Goal: Task Accomplishment & Management: Manage account settings

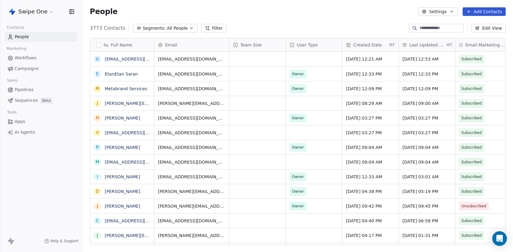
scroll to position [222, 431]
click at [422, 29] on input at bounding box center [441, 28] width 43 height 6
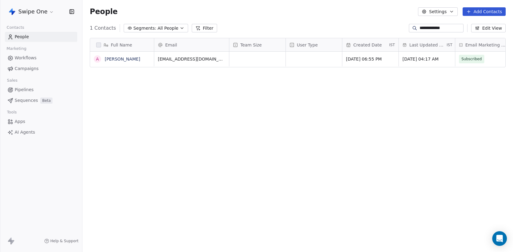
type input "**********"
click at [131, 58] on link "[PERSON_NAME]" at bounding box center [122, 59] width 35 height 5
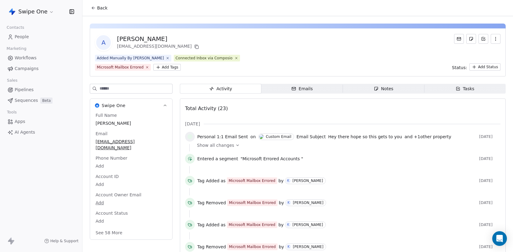
click at [296, 89] on icon "button" at bounding box center [294, 88] width 5 height 5
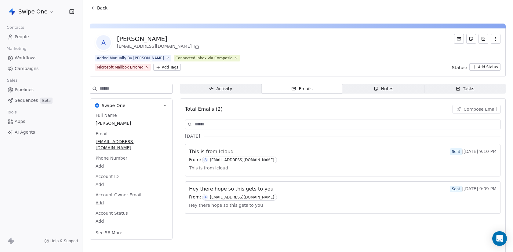
click at [473, 107] on span "Compose Email" at bounding box center [480, 109] width 33 height 6
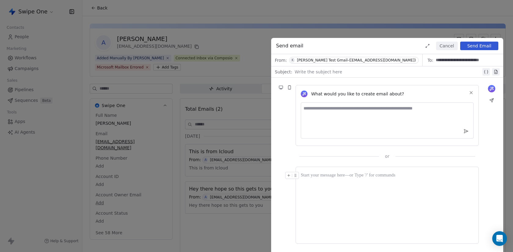
click at [320, 75] on div at bounding box center [388, 71] width 187 height 7
copy div "**********"
click at [343, 208] on div at bounding box center [387, 205] width 173 height 67
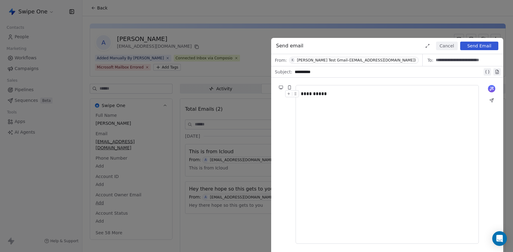
click at [476, 44] on button "Send Email" at bounding box center [480, 46] width 38 height 9
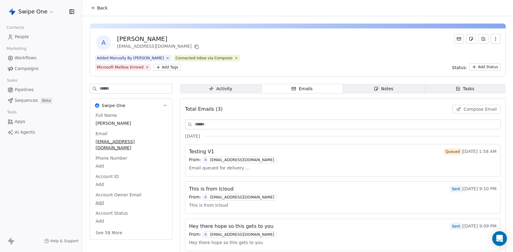
click at [228, 94] on div "Activity Activity Emails Emails Notes Notes Tasks Tasks Total Emails (3) Compos…" at bounding box center [343, 172] width 326 height 177
click at [228, 89] on div "Activity" at bounding box center [220, 89] width 23 height 6
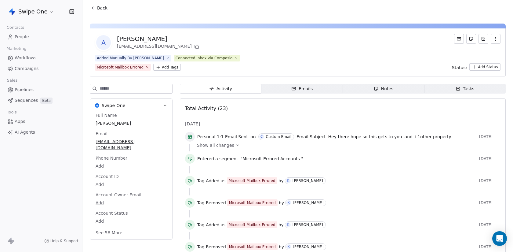
click at [296, 89] on icon "button" at bounding box center [294, 88] width 4 height 3
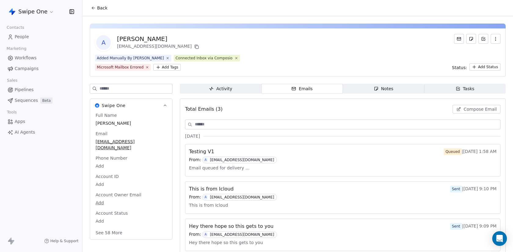
click at [461, 113] on div "Total Emails (3) Compose Email" at bounding box center [343, 108] width 316 height 13
click at [461, 112] on button "Compose Email" at bounding box center [477, 109] width 48 height 9
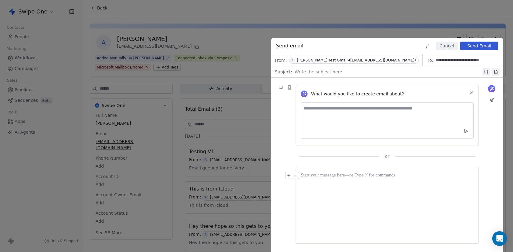
click at [310, 74] on div at bounding box center [388, 71] width 187 height 7
copy div "******"
click at [344, 178] on div at bounding box center [387, 175] width 173 height 7
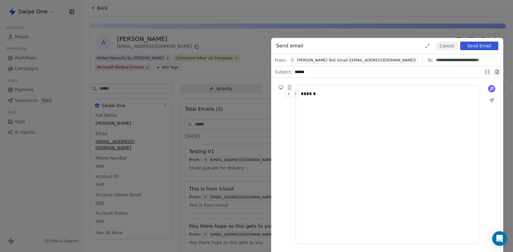
click at [484, 41] on div "Send email Cancel Send Email" at bounding box center [387, 46] width 232 height 16
click at [484, 42] on button "Send Email" at bounding box center [480, 46] width 38 height 9
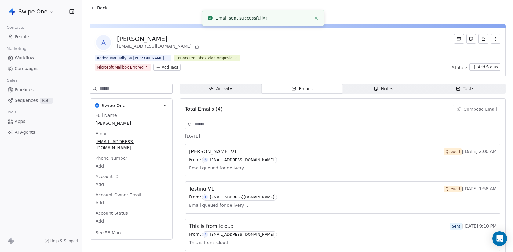
click at [243, 91] on span "Activity Activity" at bounding box center [221, 89] width 82 height 10
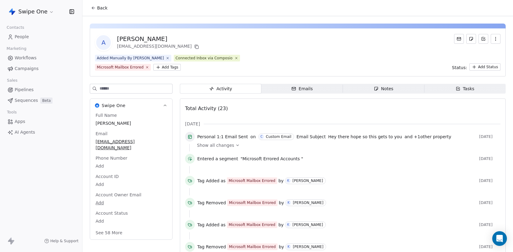
click at [279, 89] on span "Emails Emails" at bounding box center [303, 89] width 82 height 10
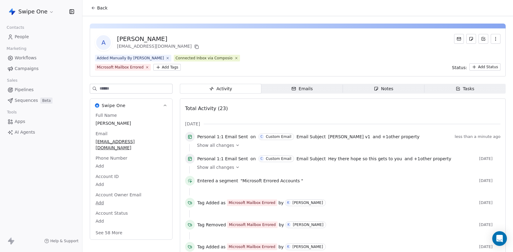
click at [292, 85] on span "Emails Emails" at bounding box center [303, 89] width 82 height 10
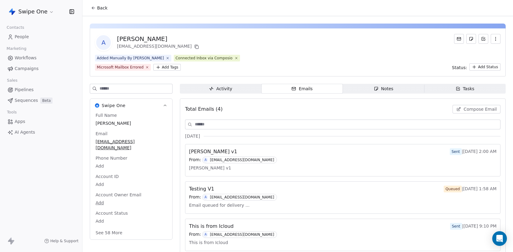
click at [33, 16] on html "Swipe One Contacts People Marketing Workflows Campaigns Sales Pipelines Sequenc…" at bounding box center [256, 126] width 513 height 252
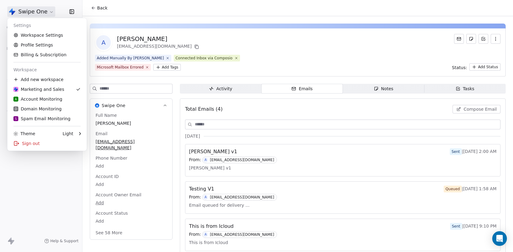
click at [33, 14] on html "Swipe One Contacts People Marketing Workflows Campaigns Sales Pipelines Sequenc…" at bounding box center [256, 126] width 513 height 252
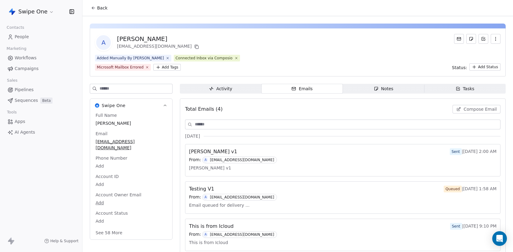
click at [26, 38] on span "People" at bounding box center [22, 37] width 14 height 6
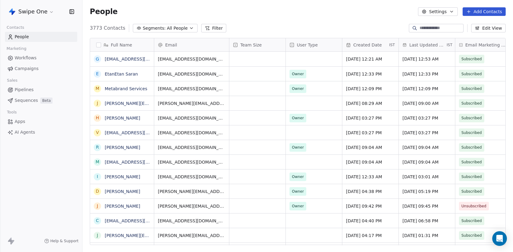
scroll to position [222, 431]
click at [37, 98] on span "Sequences" at bounding box center [26, 100] width 23 height 6
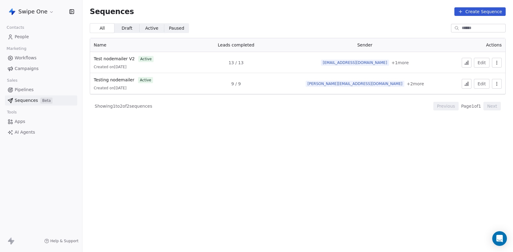
click at [477, 12] on button "Create Sequence" at bounding box center [480, 11] width 51 height 9
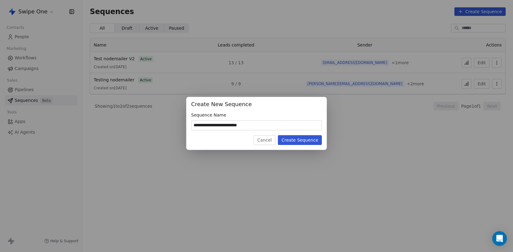
type input "**********"
click at [297, 139] on button "Create Sequence" at bounding box center [300, 140] width 44 height 10
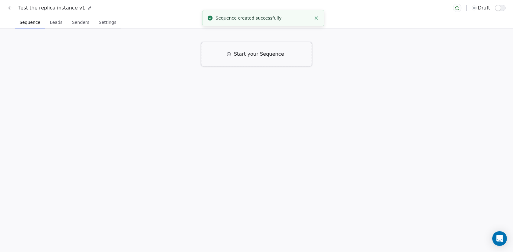
click at [231, 64] on div "Start your Sequence" at bounding box center [256, 54] width 111 height 24
click at [226, 90] on icon "button" at bounding box center [228, 90] width 4 height 4
click at [243, 85] on div "Email Right away Click to Setup" at bounding box center [257, 94] width 198 height 26
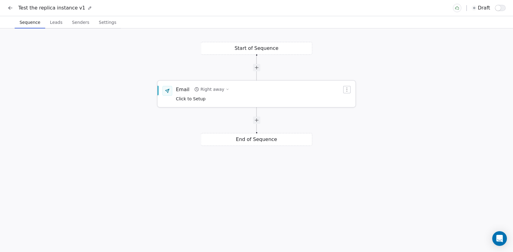
click at [243, 85] on div "Email Right away Click to Setup" at bounding box center [257, 94] width 198 height 26
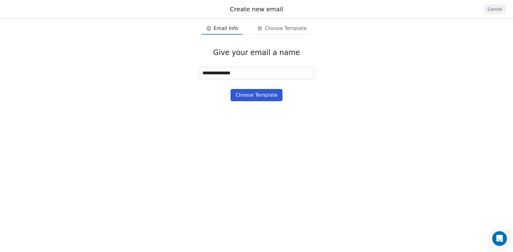
type input "**********"
click at [262, 98] on button "Choose Template" at bounding box center [257, 95] width 52 height 12
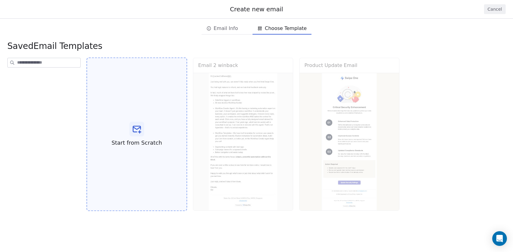
click at [147, 131] on div "Start from Scratch" at bounding box center [136, 134] width 101 height 154
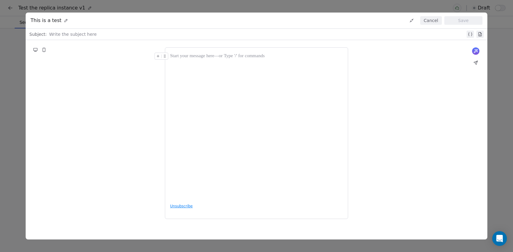
click at [130, 34] on div at bounding box center [257, 34] width 417 height 7
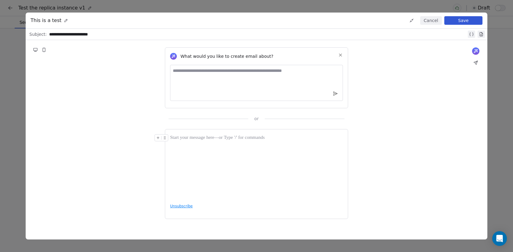
click at [232, 92] on textarea at bounding box center [256, 83] width 173 height 36
type textarea "**********"
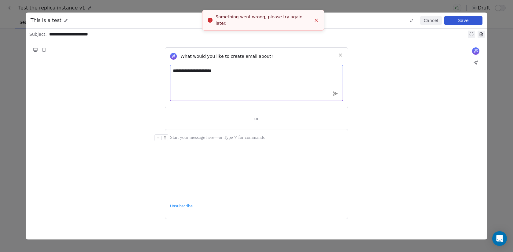
click at [222, 72] on textarea "**********" at bounding box center [256, 83] width 173 height 36
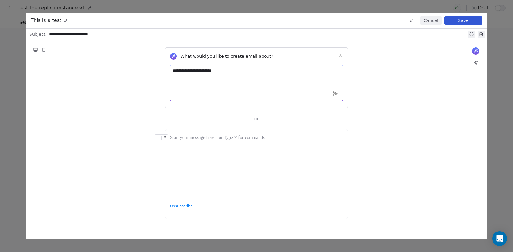
click at [228, 163] on div at bounding box center [256, 166] width 173 height 64
paste div
click at [468, 20] on button "Save" at bounding box center [464, 20] width 38 height 9
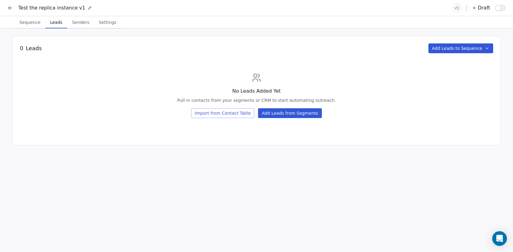
click at [57, 28] on button "Leads Leads" at bounding box center [56, 22] width 22 height 12
click at [276, 113] on button "Add Leads from Segments" at bounding box center [290, 113] width 64 height 10
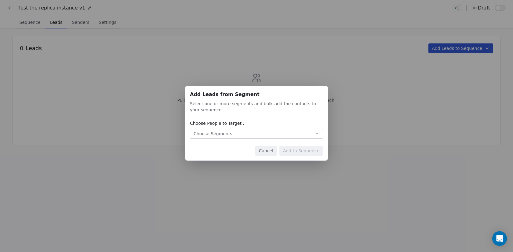
click at [255, 130] on button "Choose Segments" at bounding box center [256, 134] width 133 height 10
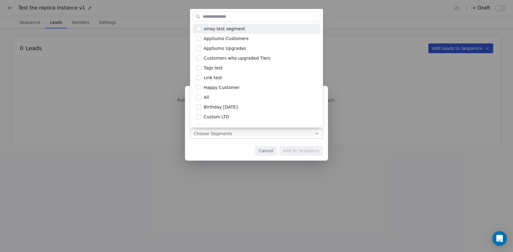
click at [253, 134] on div "Add Leads from Segment Add Leads from Segment Select one or more segments and b…" at bounding box center [256, 125] width 513 height 99
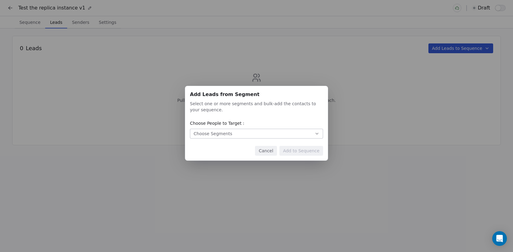
click at [274, 151] on button "Cancel" at bounding box center [266, 151] width 22 height 10
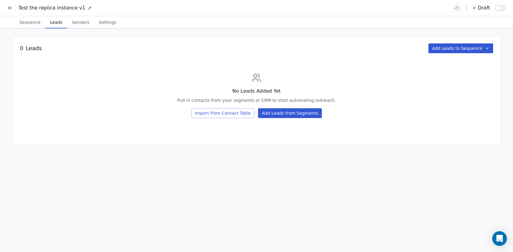
click at [457, 48] on button "Add Leads to Sequence" at bounding box center [461, 48] width 65 height 10
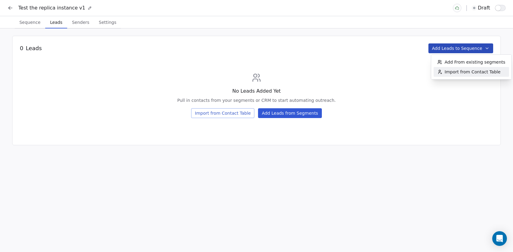
click at [479, 76] on div "Import from Contact Table" at bounding box center [469, 72] width 71 height 10
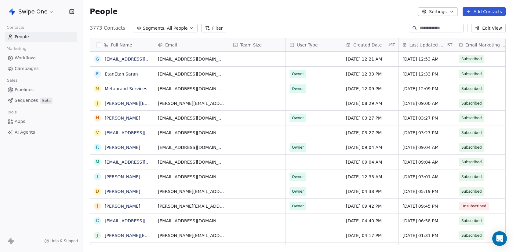
scroll to position [222, 431]
click at [433, 30] on input at bounding box center [441, 28] width 43 height 6
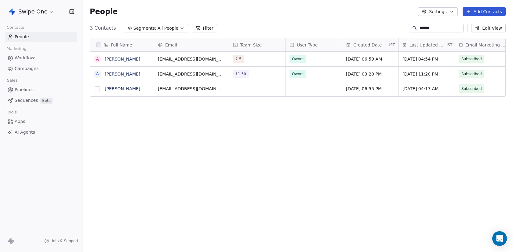
click at [95, 89] on button "grid" at bounding box center [97, 88] width 5 height 5
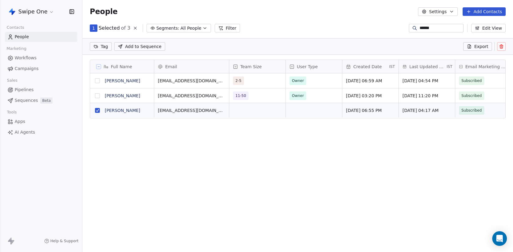
click at [444, 25] on input "******" at bounding box center [441, 28] width 43 height 6
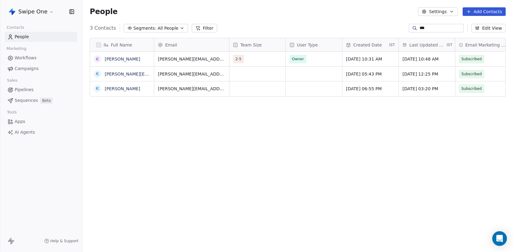
scroll to position [222, 431]
click at [98, 75] on button "grid" at bounding box center [96, 74] width 5 height 5
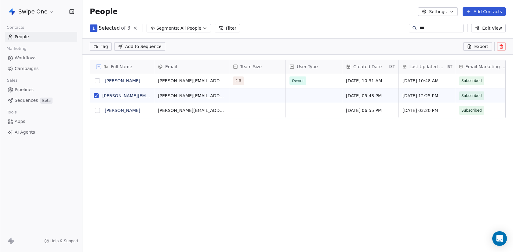
scroll to position [200, 431]
click at [429, 27] on input "***" at bounding box center [441, 28] width 43 height 6
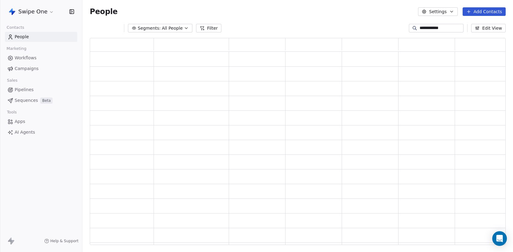
scroll to position [0, 0]
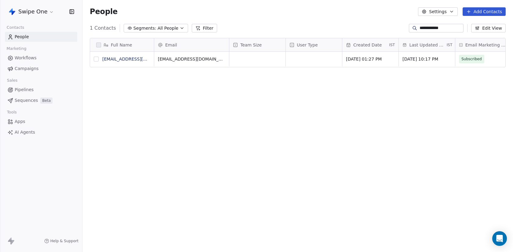
click at [97, 59] on button "grid" at bounding box center [96, 59] width 5 height 5
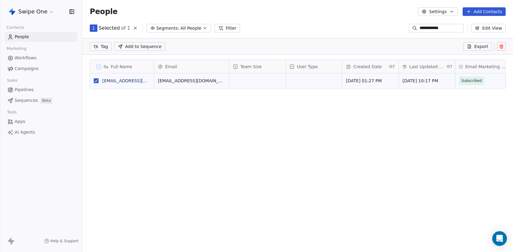
click at [437, 28] on input "**********" at bounding box center [441, 28] width 43 height 6
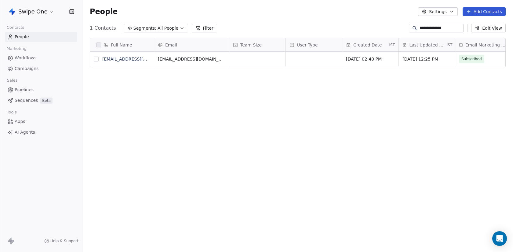
type input "**********"
click at [97, 60] on button "grid" at bounding box center [96, 59] width 5 height 5
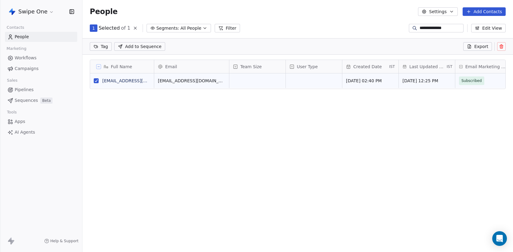
click at [135, 45] on span "Add to Sequence" at bounding box center [143, 46] width 36 height 6
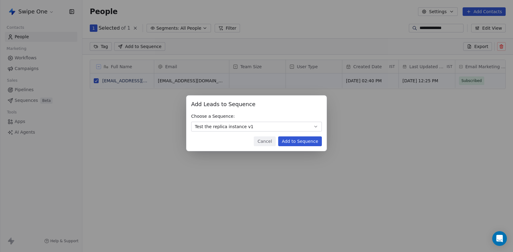
click at [274, 128] on button "Test the replica instance v1" at bounding box center [256, 127] width 131 height 10
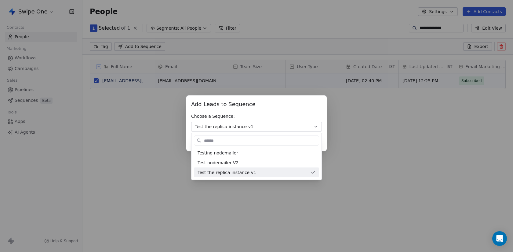
click at [274, 128] on div "Add Leads to Sequence Add Leads to Sequence Choose a Sequence: Test the replica…" at bounding box center [256, 126] width 513 height 80
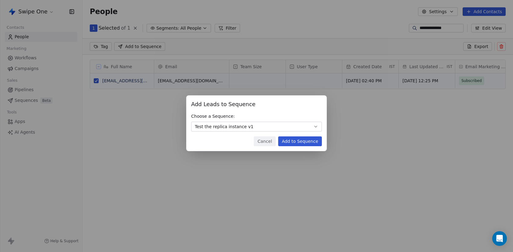
click at [298, 144] on button "Add to Sequence" at bounding box center [300, 141] width 44 height 10
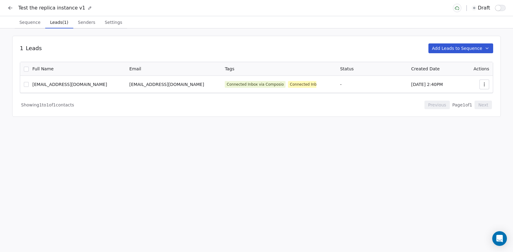
click at [470, 50] on button "Add Leads to Sequence" at bounding box center [461, 48] width 65 height 10
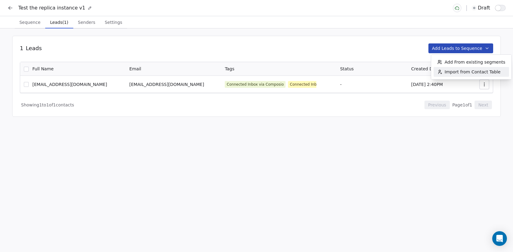
click at [464, 72] on span "Import from Contact Table" at bounding box center [473, 72] width 56 height 6
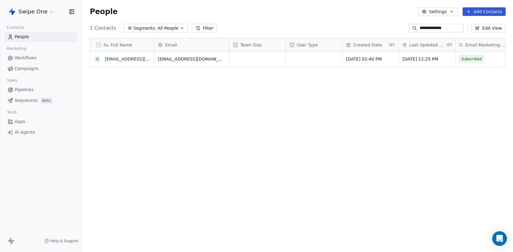
click at [436, 27] on input "**********" at bounding box center [441, 28] width 43 height 6
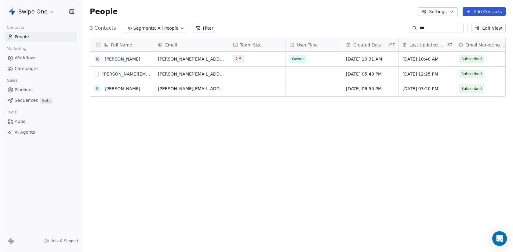
type input "***"
click at [98, 73] on button "grid" at bounding box center [96, 74] width 5 height 5
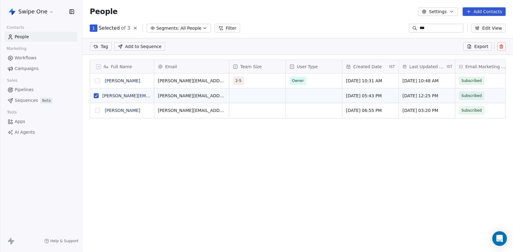
click at [141, 43] on span "Add to Sequence" at bounding box center [143, 46] width 36 height 6
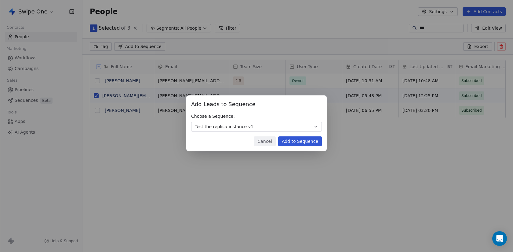
click at [308, 141] on button "Add to Sequence" at bounding box center [300, 141] width 44 height 10
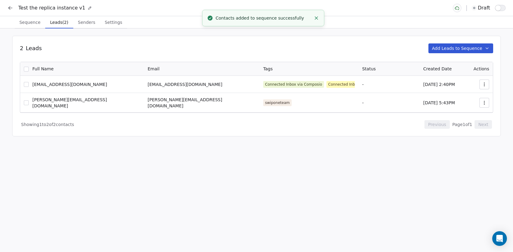
click at [5, 10] on div "Test the replica instance v1 draft" at bounding box center [256, 8] width 513 height 16
click at [9, 10] on icon at bounding box center [10, 8] width 6 height 6
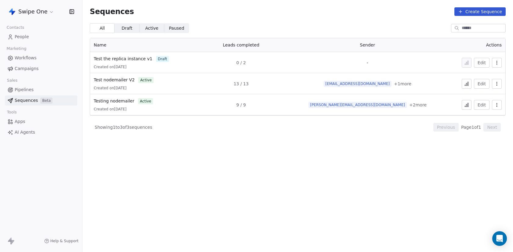
click at [24, 34] on span "People" at bounding box center [22, 37] width 14 height 6
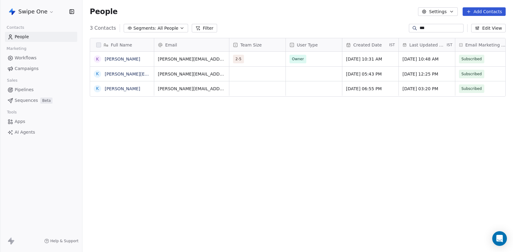
click at [448, 30] on input "***" at bounding box center [441, 28] width 43 height 6
click at [97, 85] on div "A" at bounding box center [97, 88] width 7 height 7
click at [97, 89] on button "grid" at bounding box center [97, 88] width 5 height 5
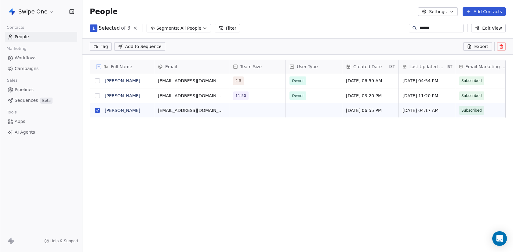
scroll to position [200, 431]
click at [143, 43] on span "Add to Sequence" at bounding box center [143, 46] width 36 height 6
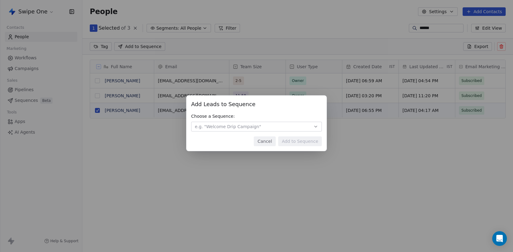
click at [253, 125] on span "e.g. "Welcome Drip Campaign"" at bounding box center [228, 126] width 66 height 6
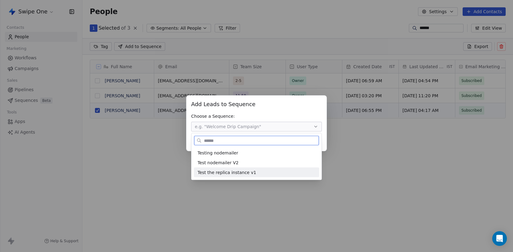
click at [255, 170] on div "Test the replica instance v1" at bounding box center [257, 172] width 118 height 6
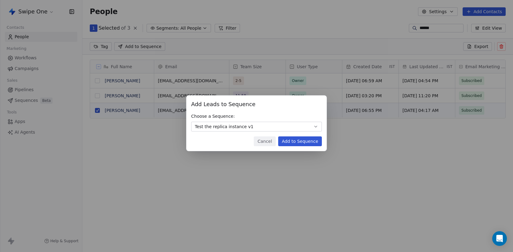
click at [299, 143] on button "Add to Sequence" at bounding box center [300, 141] width 44 height 10
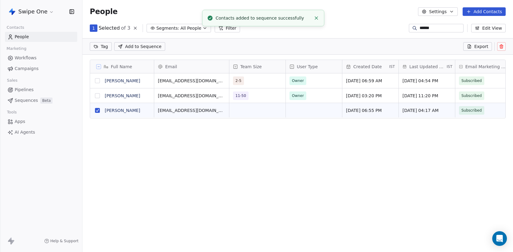
scroll to position [222, 431]
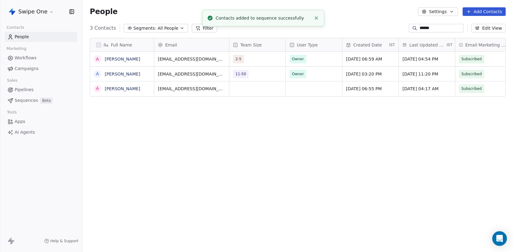
click at [438, 25] on input "******" at bounding box center [441, 28] width 43 height 6
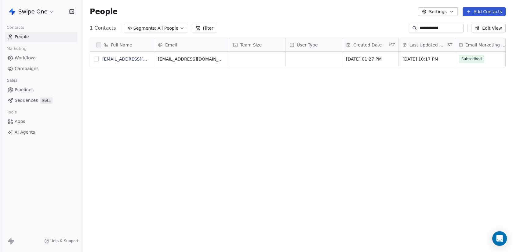
type input "**********"
click at [99, 61] on button "grid" at bounding box center [96, 59] width 5 height 5
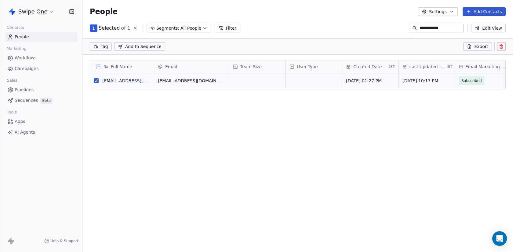
scroll to position [200, 431]
click at [156, 45] on span "Add to Sequence" at bounding box center [143, 46] width 36 height 6
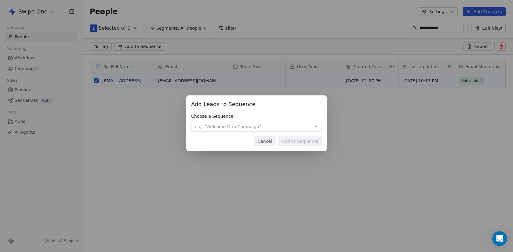
click at [250, 130] on button "e.g. "Welcome Drip Campaign"" at bounding box center [256, 127] width 131 height 10
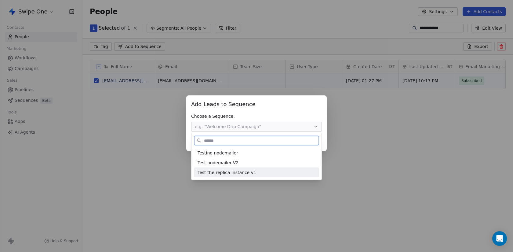
click at [261, 171] on div "Test the replica instance v1" at bounding box center [257, 172] width 118 height 6
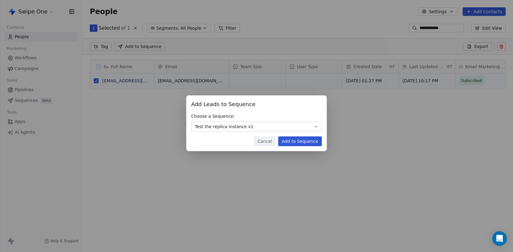
click at [295, 141] on button "Add to Sequence" at bounding box center [300, 141] width 44 height 10
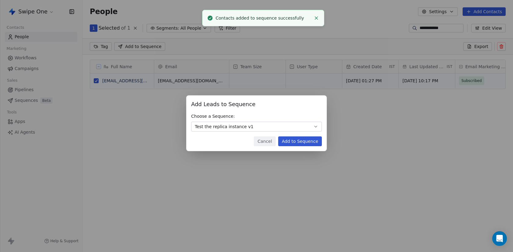
scroll to position [222, 431]
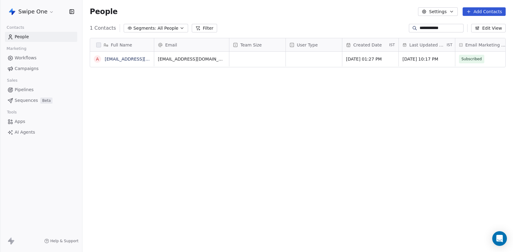
click at [38, 95] on div "Pipelines Sequences Beta" at bounding box center [41, 95] width 72 height 21
click at [41, 100] on span "Beta" at bounding box center [46, 100] width 12 height 6
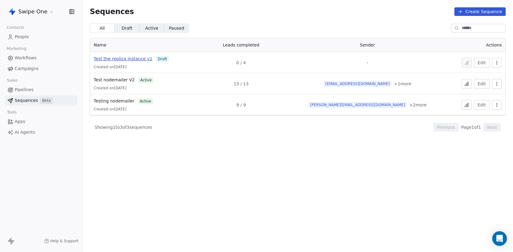
click at [127, 60] on span "Test the replica instance v1" at bounding box center [123, 58] width 59 height 5
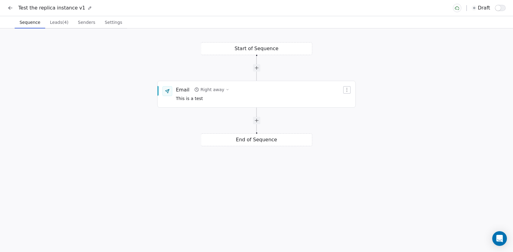
click at [59, 26] on span "Leads (4)" at bounding box center [59, 22] width 24 height 9
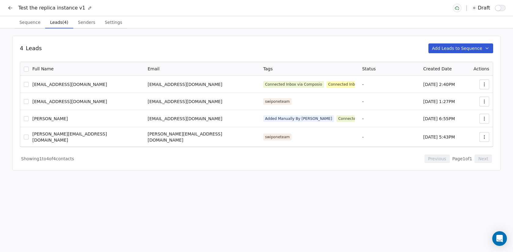
click at [89, 27] on button "Senders Senders" at bounding box center [86, 22] width 27 height 12
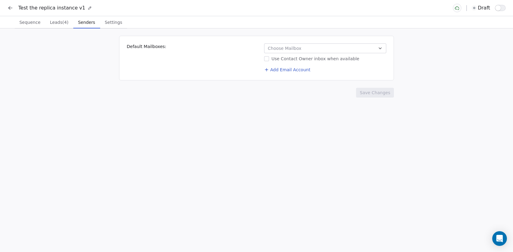
click at [351, 50] on button "Choose Mailbox" at bounding box center [325, 48] width 122 height 10
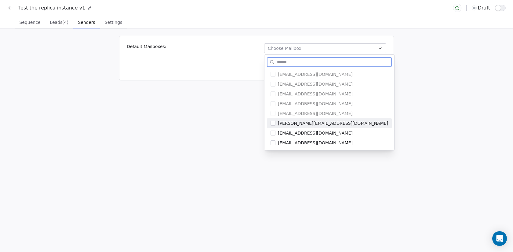
click at [299, 118] on div "[PERSON_NAME][EMAIL_ADDRESS][DOMAIN_NAME]" at bounding box center [329, 123] width 125 height 10
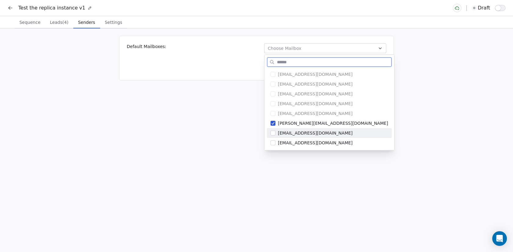
click at [304, 131] on span "[EMAIL_ADDRESS][DOMAIN_NAME]" at bounding box center [333, 133] width 110 height 6
click at [307, 143] on span "[EMAIL_ADDRESS][DOMAIN_NAME]" at bounding box center [333, 143] width 110 height 6
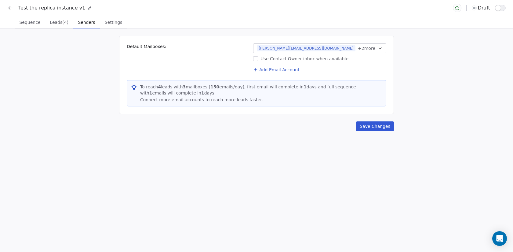
click at [231, 84] on html "Test the replica instance v1 draft Sequence Sequence Leads (4) Leads (4) Sender…" at bounding box center [256, 126] width 513 height 252
click at [372, 126] on button "Save Changes" at bounding box center [375, 126] width 38 height 10
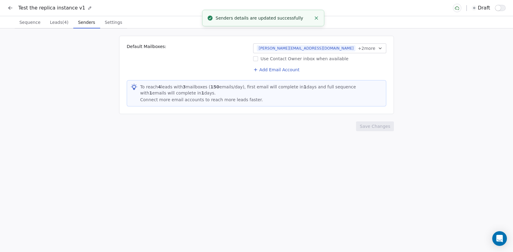
click at [113, 19] on span "Settings" at bounding box center [113, 22] width 22 height 9
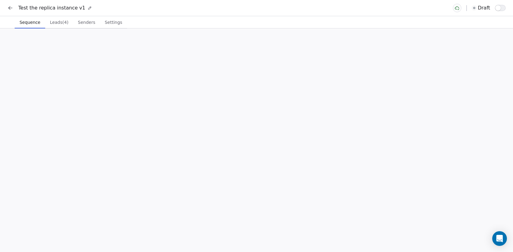
click at [32, 21] on span "Sequence" at bounding box center [30, 22] width 26 height 9
click at [233, 98] on div "Email Right away This is a test" at bounding box center [259, 94] width 166 height 16
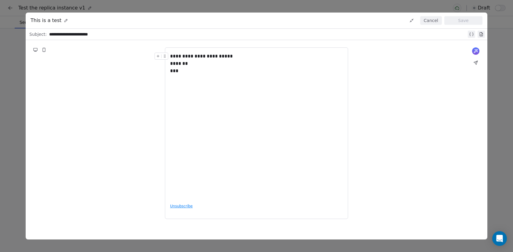
click at [432, 23] on button "Cancel" at bounding box center [432, 20] width 22 height 9
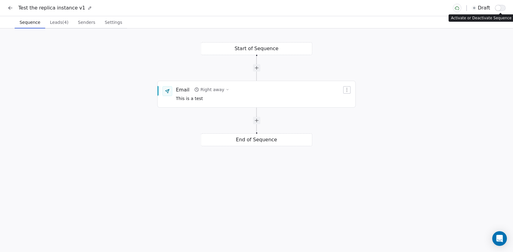
click at [502, 10] on button "button" at bounding box center [500, 8] width 11 height 6
